Goal: Find specific page/section: Find specific page/section

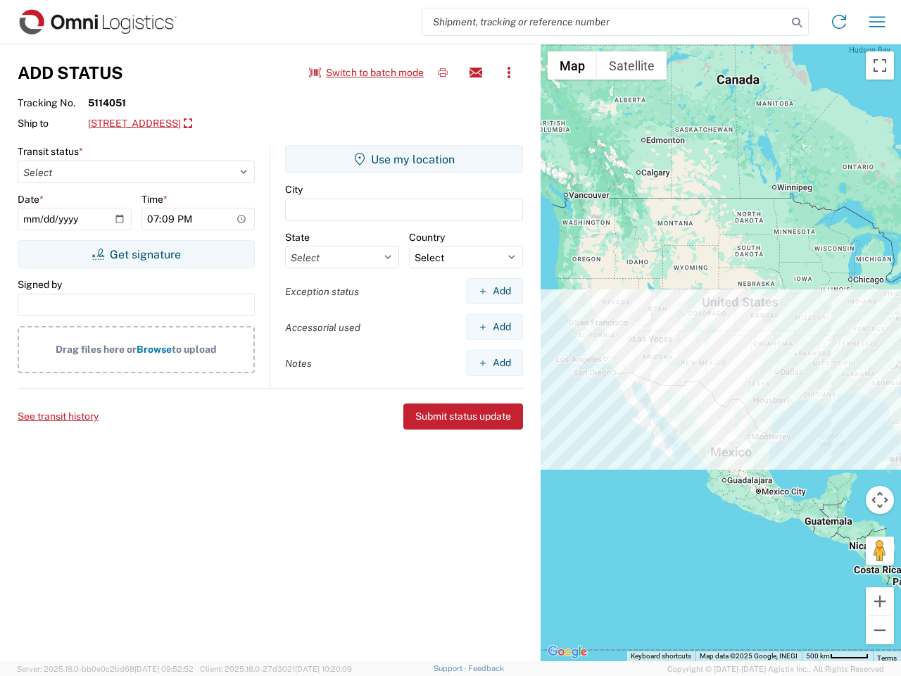
click at [604, 22] on input "search" at bounding box center [604, 21] width 365 height 27
click at [797, 23] on icon at bounding box center [797, 23] width 20 height 20
click at [839, 22] on icon at bounding box center [839, 22] width 23 height 23
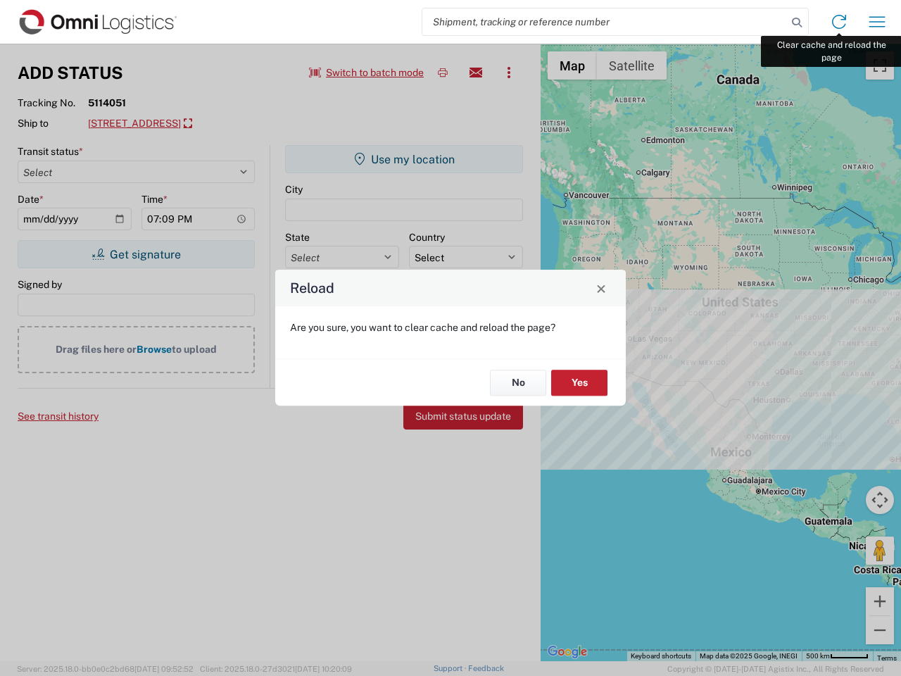
click at [877, 22] on div "Reload Are you sure, you want to clear cache and reload the page? No Yes" at bounding box center [450, 338] width 901 height 676
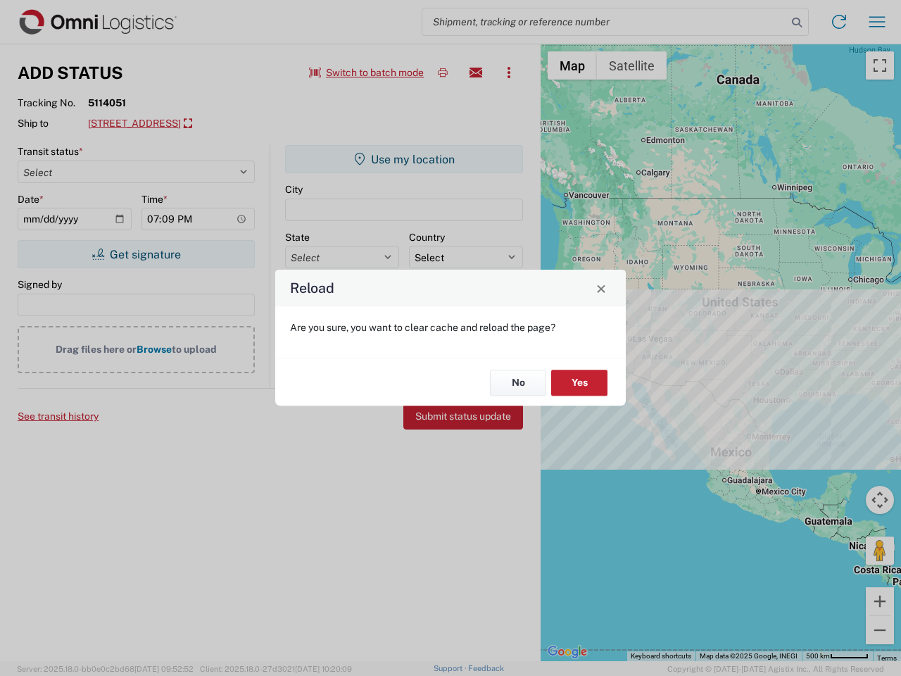
click at [367, 72] on div "Reload Are you sure, you want to clear cache and reload the page? No Yes" at bounding box center [450, 338] width 901 height 676
click at [443, 72] on div "Reload Are you sure, you want to clear cache and reload the page? No Yes" at bounding box center [450, 338] width 901 height 676
click at [476, 72] on div "Reload Are you sure, you want to clear cache and reload the page? No Yes" at bounding box center [450, 338] width 901 height 676
click at [509, 72] on div "Reload Are you sure, you want to clear cache and reload the page? No Yes" at bounding box center [450, 338] width 901 height 676
click at [215, 124] on div "Reload Are you sure, you want to clear cache and reload the page? No Yes" at bounding box center [450, 338] width 901 height 676
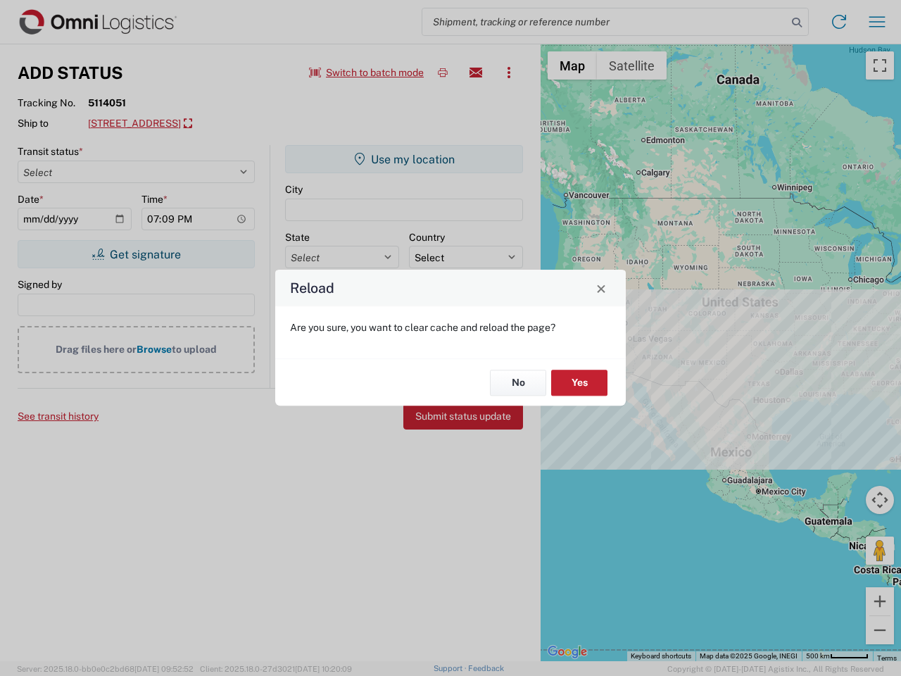
click at [136, 254] on div "Reload Are you sure, you want to clear cache and reload the page? No Yes" at bounding box center [450, 338] width 901 height 676
